Goal: Navigation & Orientation: Find specific page/section

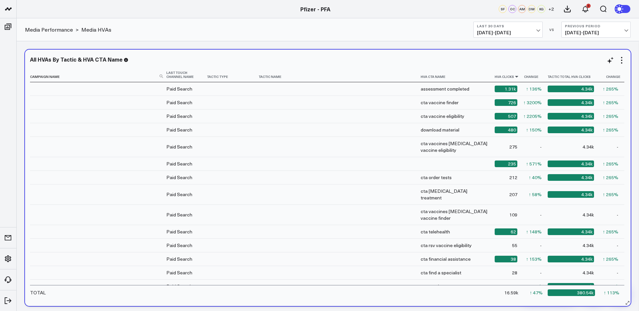
click at [514, 77] on icon at bounding box center [516, 77] width 5 height 4
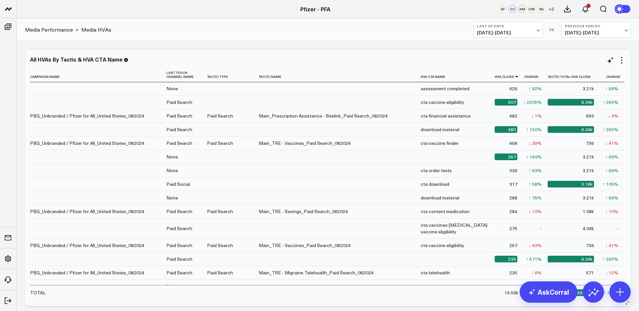
scroll to position [1, 0]
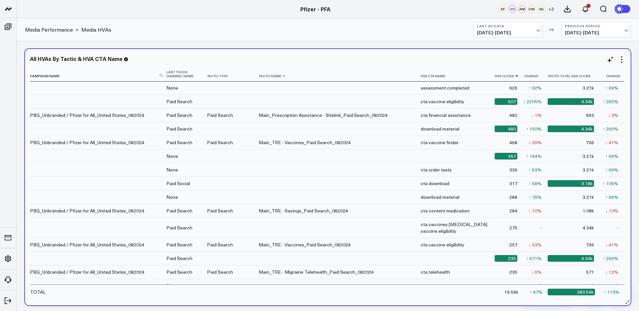
click at [258, 78] on th "Tactic Name" at bounding box center [339, 74] width 162 height 15
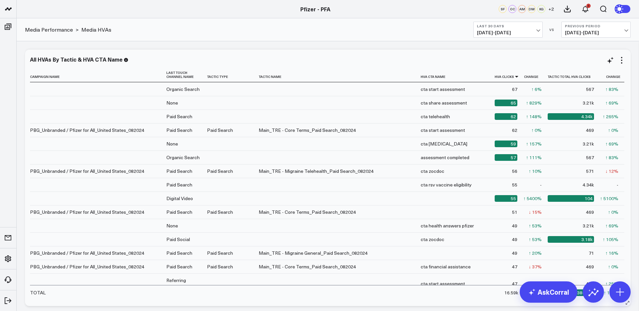
scroll to position [618, 0]
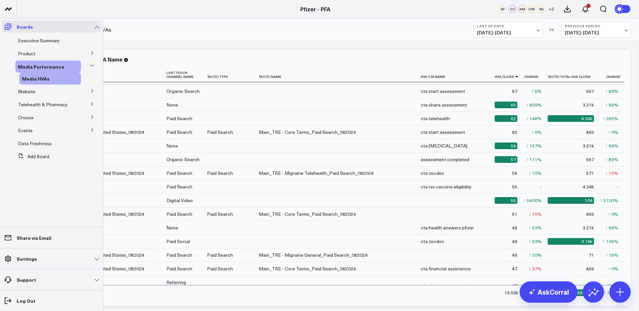
click at [7, 27] on icon at bounding box center [8, 27] width 7 height 6
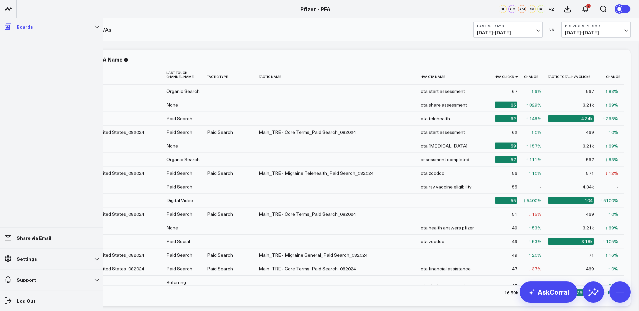
drag, startPoint x: 9, startPoint y: 23, endPoint x: 14, endPoint y: 26, distance: 6.4
click at [10, 24] on icon at bounding box center [8, 27] width 7 height 6
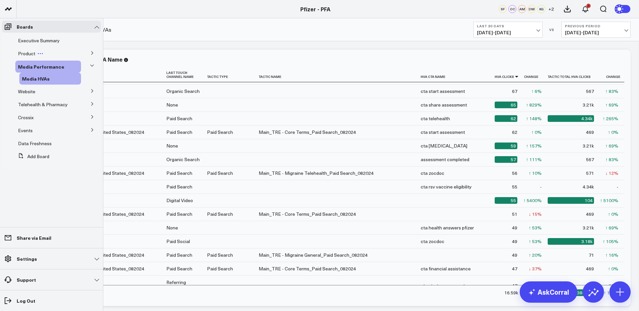
click at [25, 52] on span "Product" at bounding box center [26, 53] width 17 height 6
click at [89, 53] on button at bounding box center [92, 53] width 17 height 10
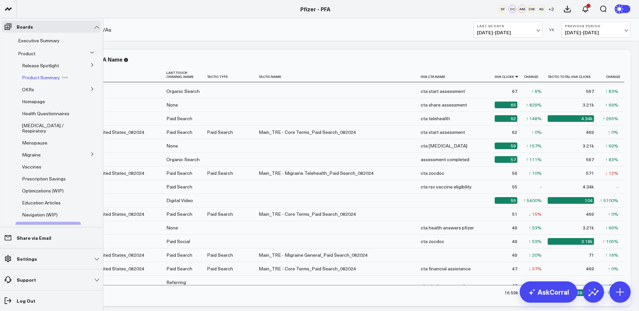
click at [41, 78] on span "Product Summary" at bounding box center [41, 77] width 38 height 6
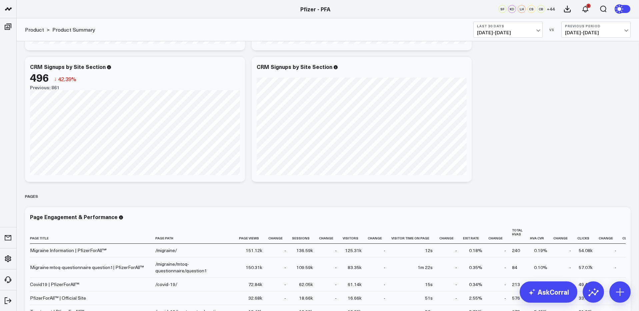
scroll to position [951, 0]
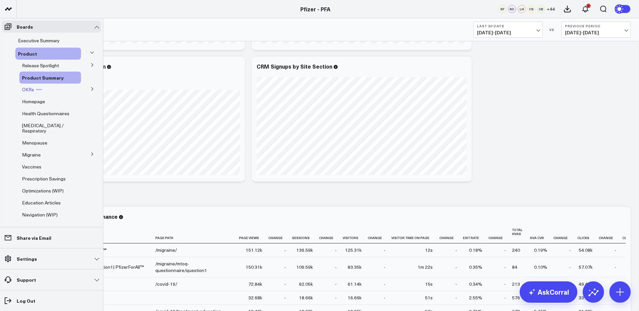
click at [25, 89] on span "OKRs" at bounding box center [28, 89] width 12 height 6
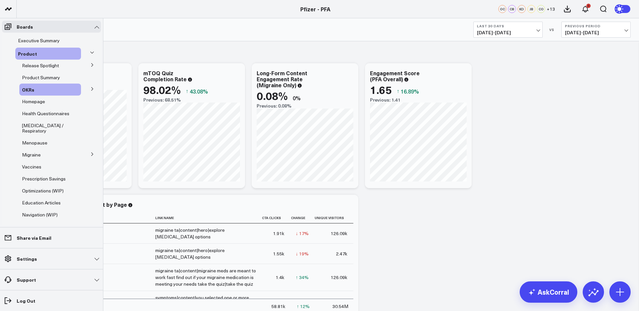
click at [90, 89] on icon at bounding box center [92, 89] width 4 height 4
click at [47, 100] on span "5.1 Release OKRs" at bounding box center [44, 101] width 37 height 6
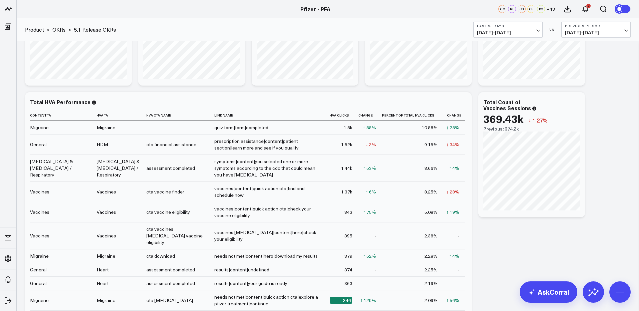
scroll to position [521, 0]
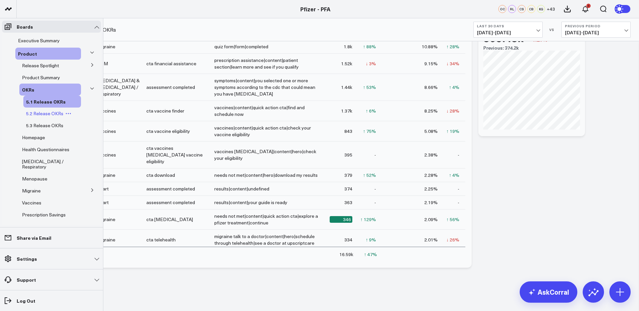
click at [38, 113] on span "5.2 Release OKRs" at bounding box center [44, 113] width 37 height 6
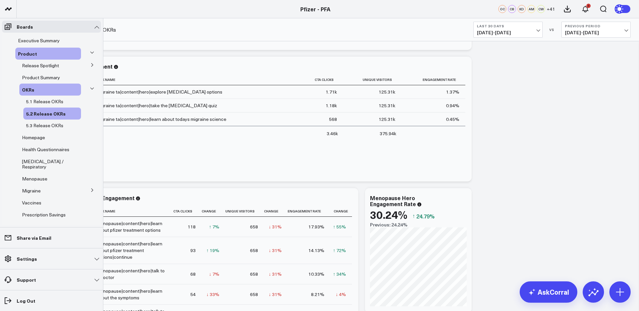
click at [90, 52] on icon at bounding box center [91, 53] width 3 height 2
click at [90, 51] on icon at bounding box center [92, 53] width 4 height 4
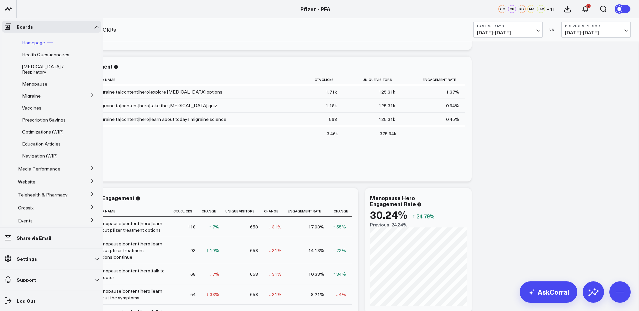
scroll to position [122, 0]
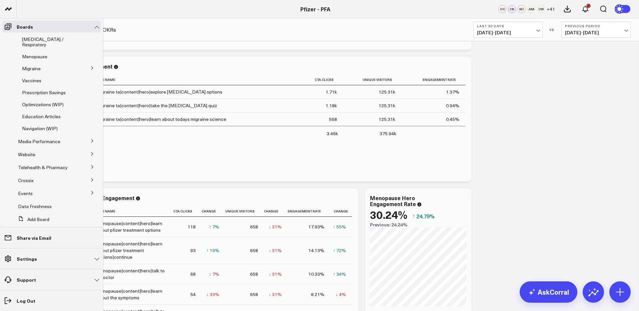
click at [86, 146] on button at bounding box center [92, 141] width 17 height 10
click at [33, 157] on span "Media HVAs" at bounding box center [35, 153] width 26 height 6
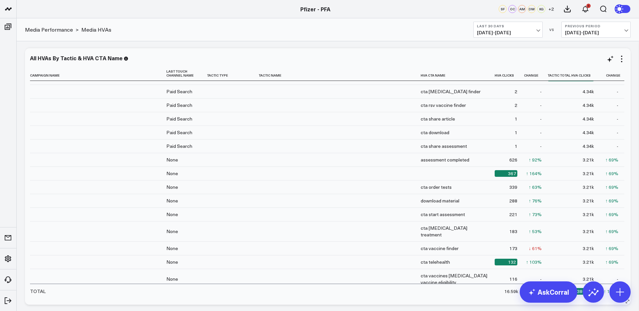
scroll to position [303, 0]
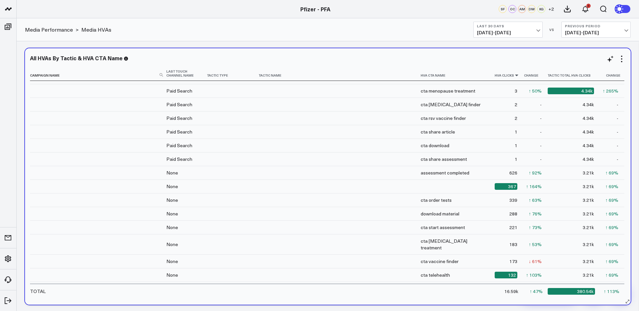
click at [514, 75] on icon at bounding box center [516, 75] width 5 height 4
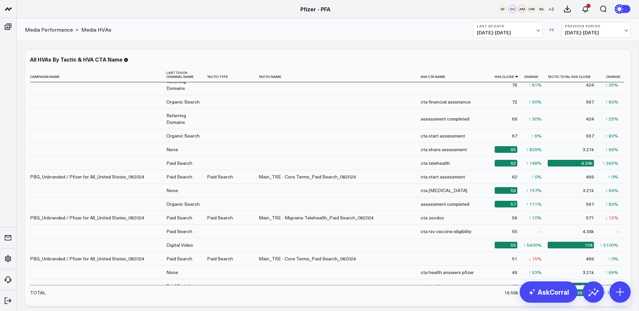
scroll to position [571, 0]
